Goal: Task Accomplishment & Management: Manage account settings

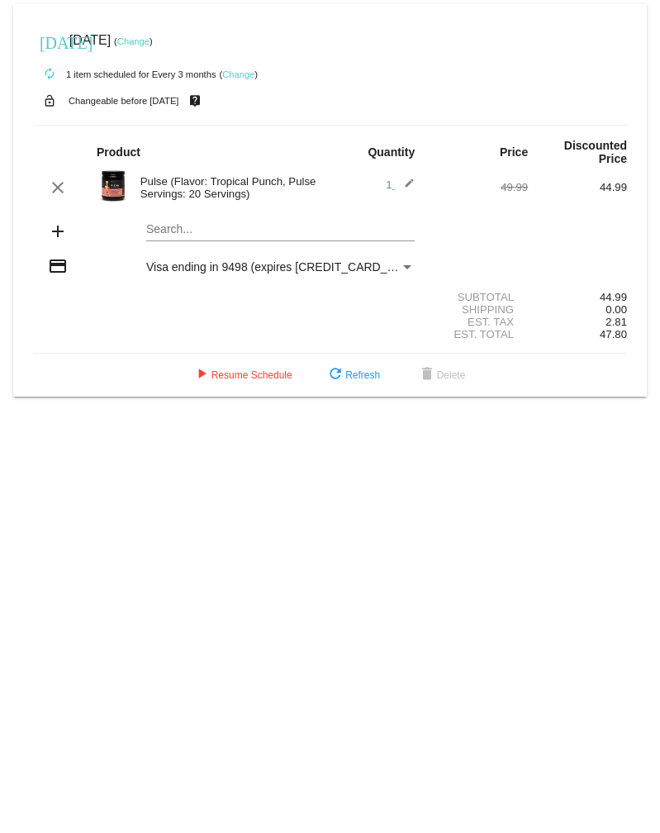
click at [150, 45] on link "Change" at bounding box center [133, 41] width 32 height 10
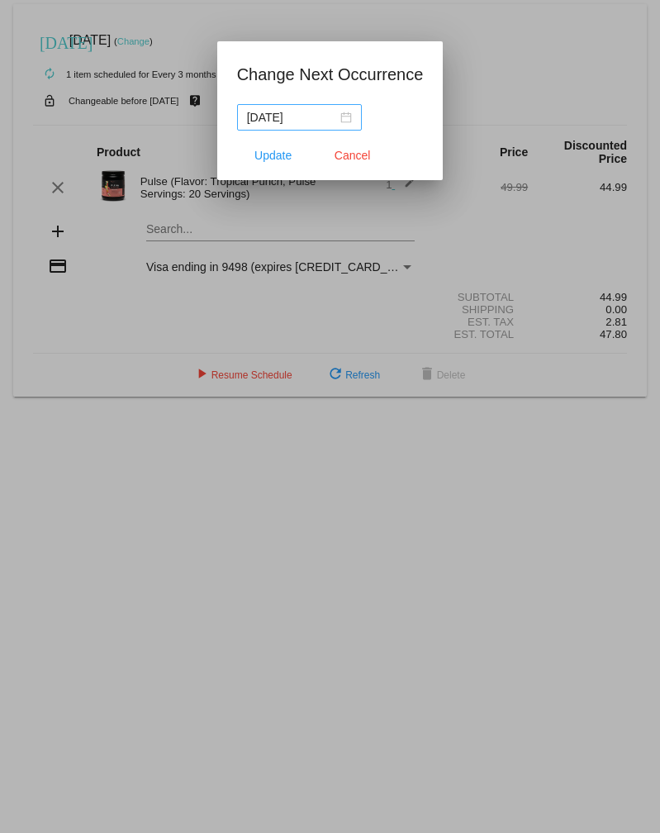
click at [332, 120] on div "[DATE]" at bounding box center [299, 117] width 105 height 18
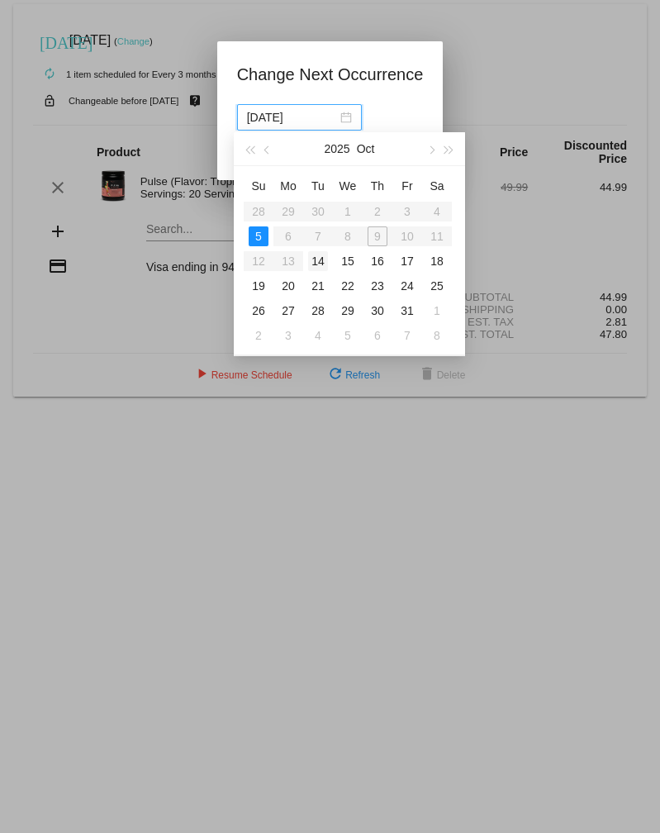
click at [317, 264] on div "14" at bounding box center [318, 261] width 20 height 20
type input "[DATE]"
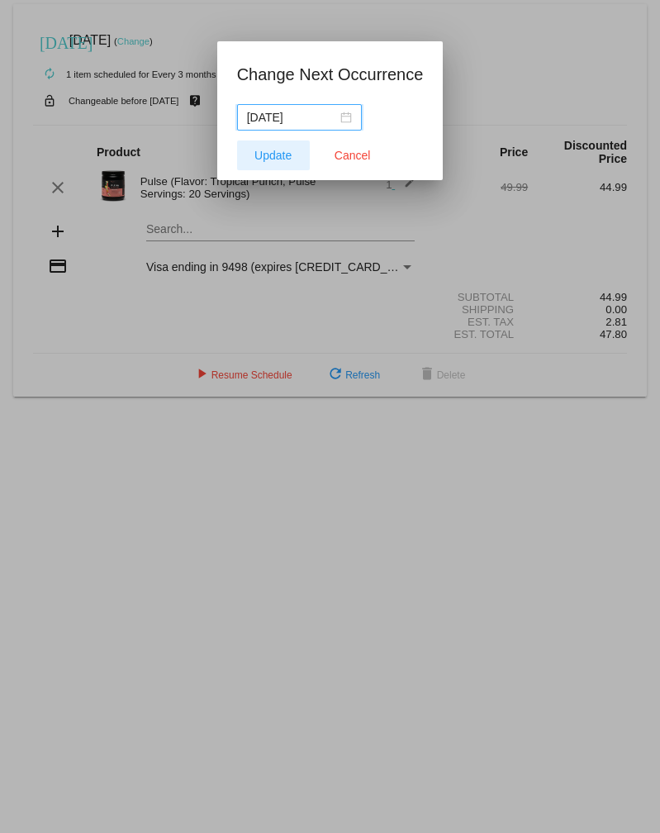
click at [274, 158] on span "Update" at bounding box center [273, 155] width 37 height 13
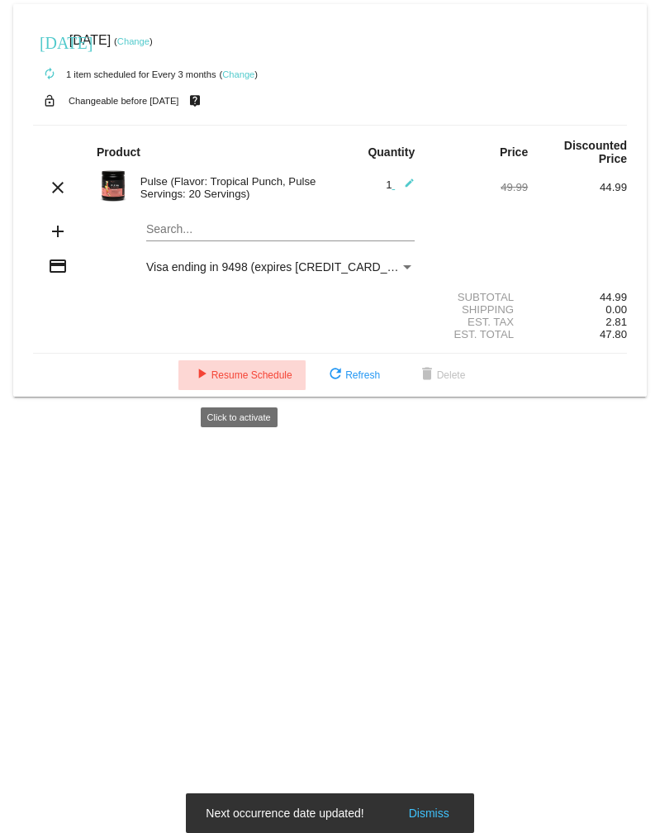
click at [249, 374] on button "play_arrow Resume Schedule" at bounding box center [242, 375] width 127 height 30
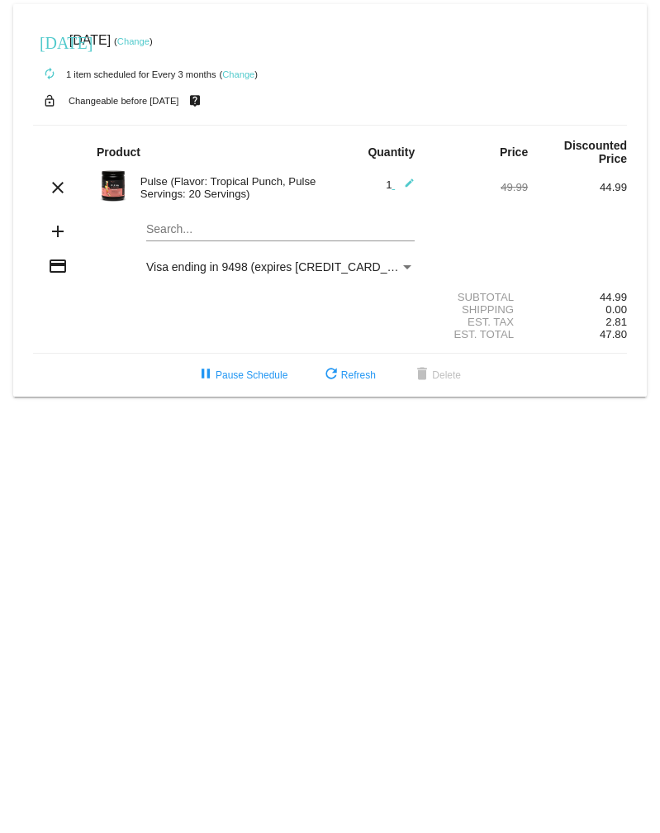
click at [150, 41] on link "Change" at bounding box center [133, 41] width 32 height 10
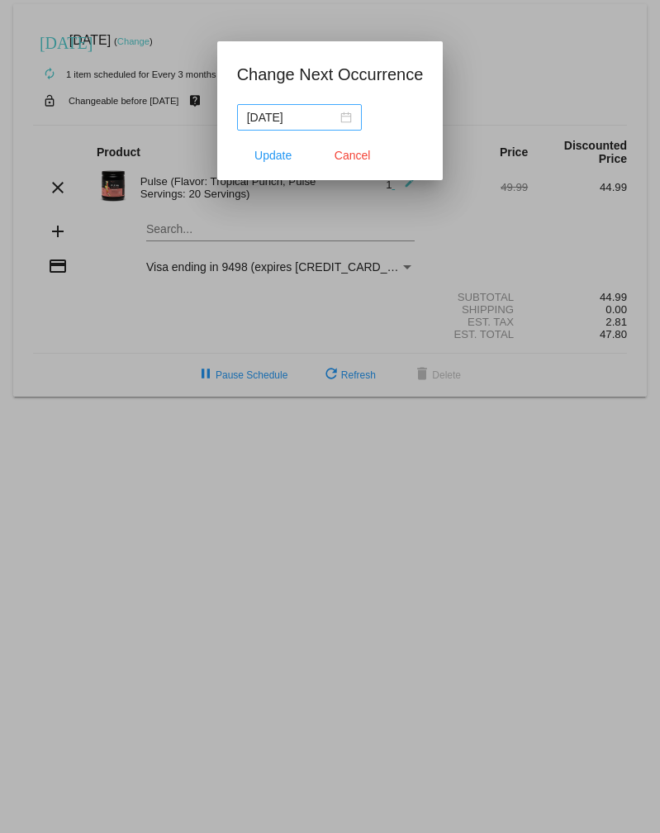
click at [340, 124] on nz-date-picker "[DATE]" at bounding box center [299, 117] width 125 height 26
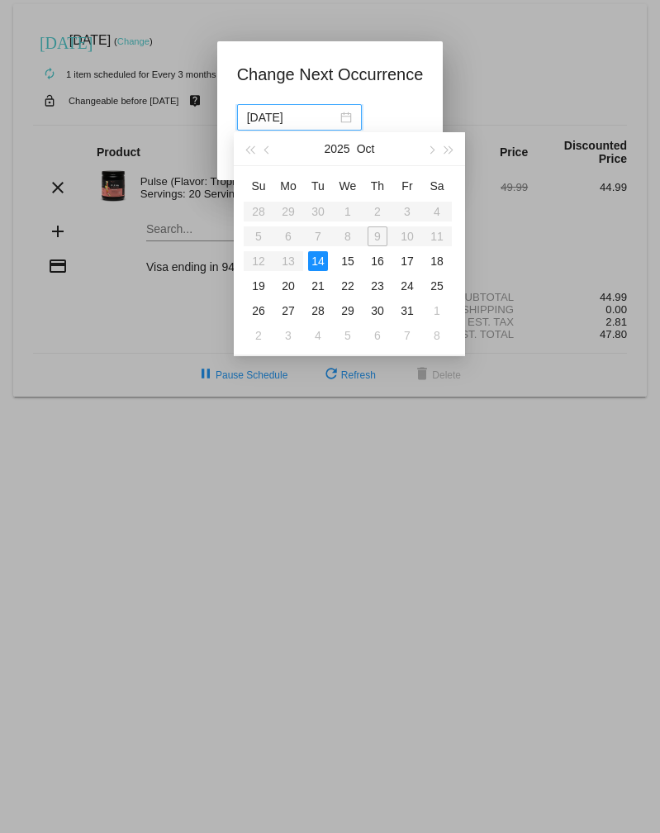
click at [313, 257] on div "14" at bounding box center [318, 261] width 20 height 20
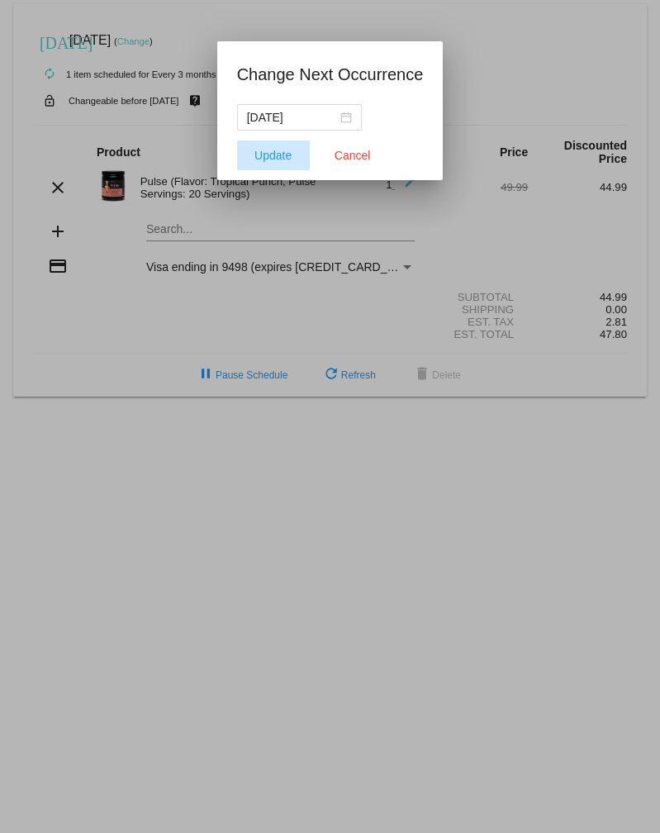
click at [276, 149] on span "Update" at bounding box center [273, 155] width 37 height 13
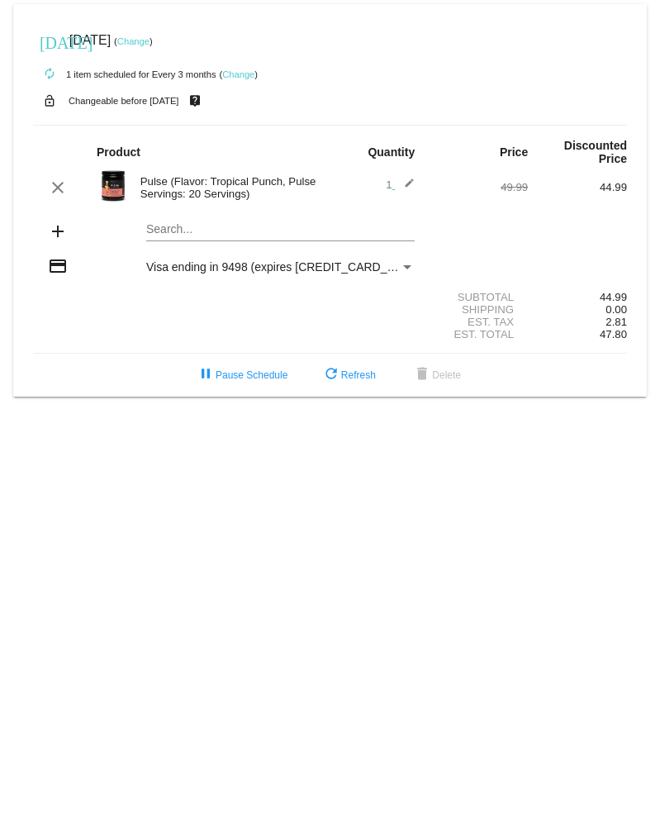
click at [150, 43] on link "Change" at bounding box center [133, 41] width 32 height 10
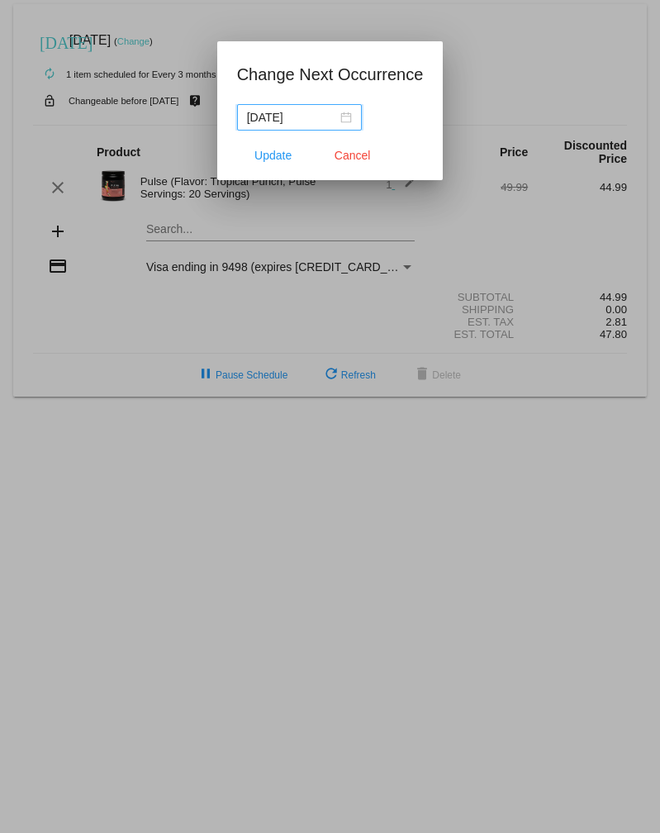
click at [331, 113] on div "[DATE]" at bounding box center [299, 117] width 105 height 18
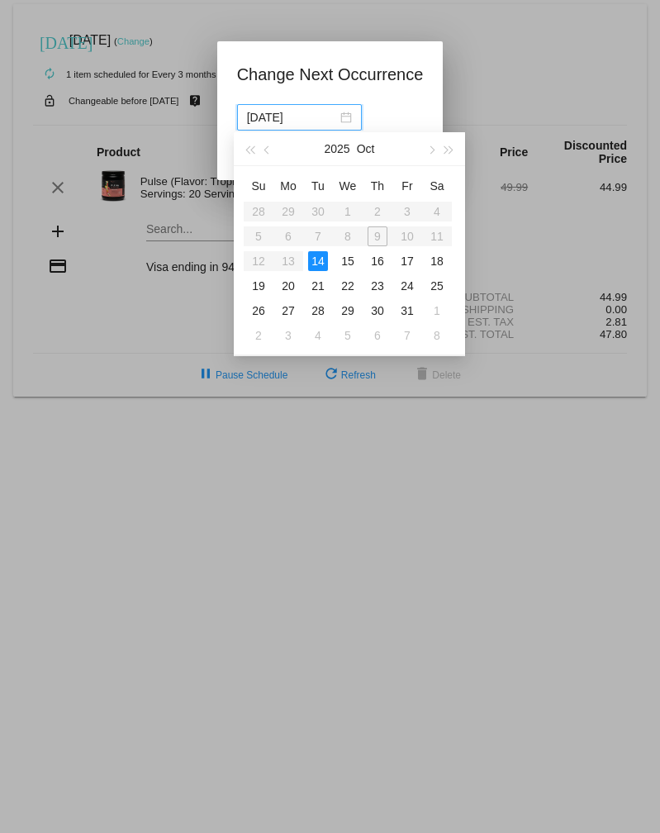
click at [317, 263] on div "14" at bounding box center [318, 261] width 20 height 20
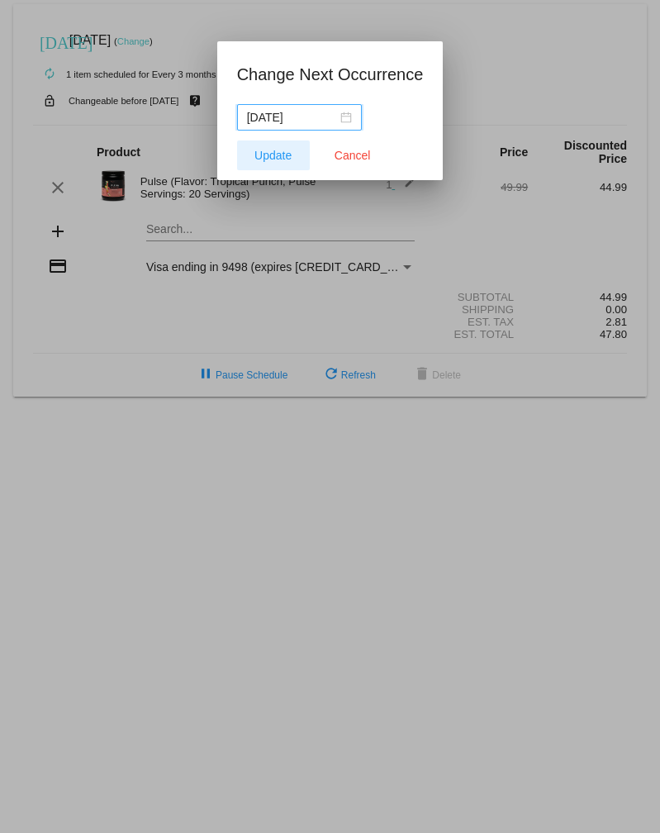
click at [279, 154] on span "Update" at bounding box center [273, 155] width 37 height 13
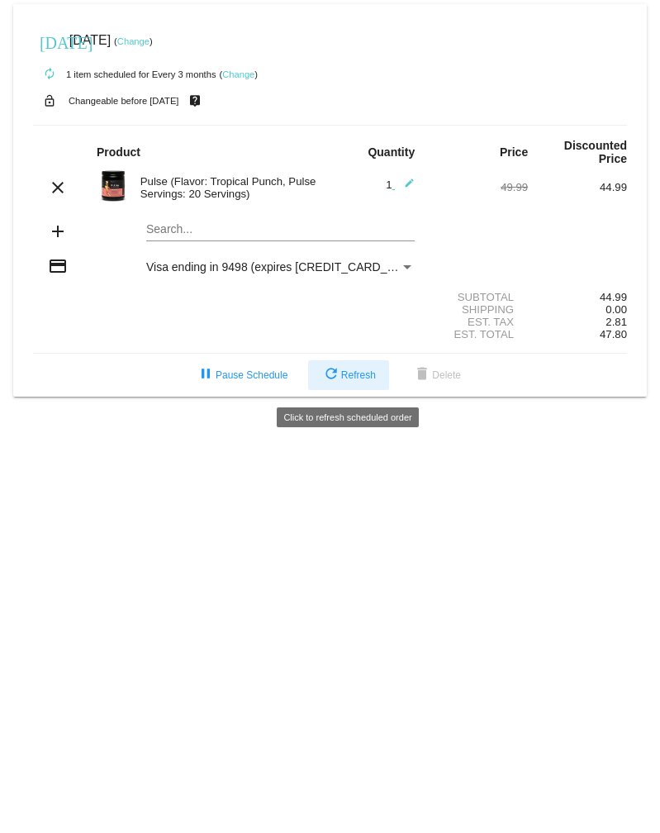
click at [345, 381] on span "refresh Refresh" at bounding box center [349, 375] width 55 height 12
